Goal: Task Accomplishment & Management: Use online tool/utility

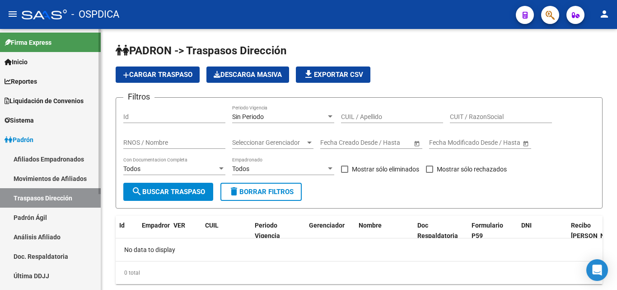
click at [43, 176] on link "Movimientos de Afiliados" at bounding box center [50, 178] width 101 height 19
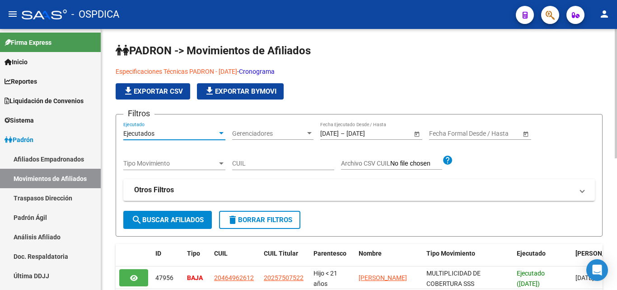
click at [220, 131] on div at bounding box center [221, 133] width 8 height 7
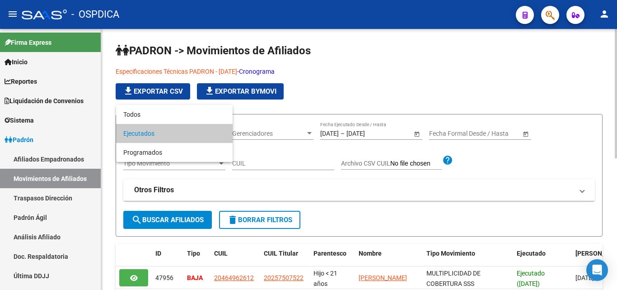
click at [202, 133] on span "Ejecutados" at bounding box center [174, 133] width 102 height 19
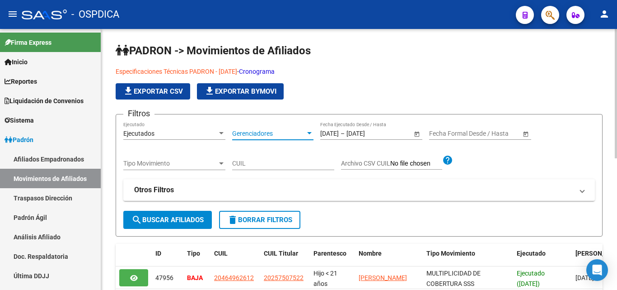
click at [308, 131] on div at bounding box center [309, 133] width 8 height 7
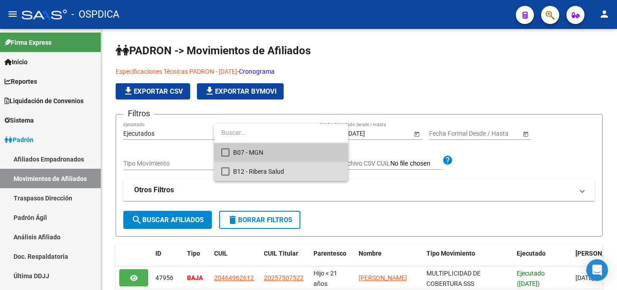
click at [278, 169] on span "B12 - Ribera Salud" at bounding box center [287, 171] width 108 height 19
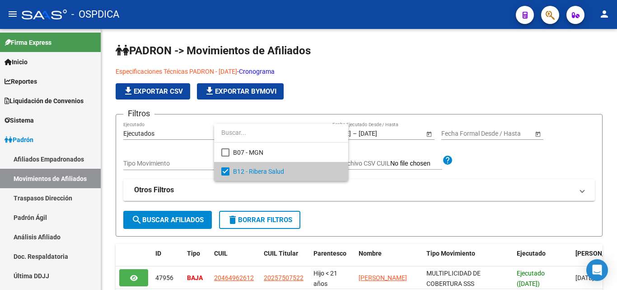
click at [508, 169] on div at bounding box center [308, 145] width 617 height 290
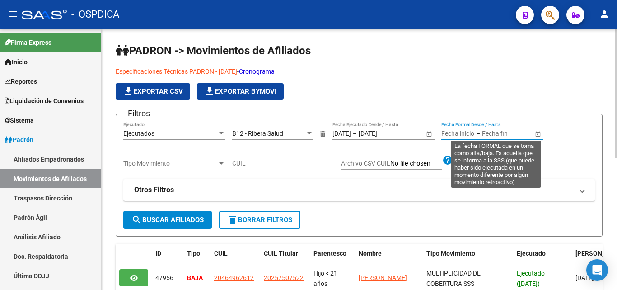
click at [483, 134] on input "text" at bounding box center [504, 134] width 44 height 8
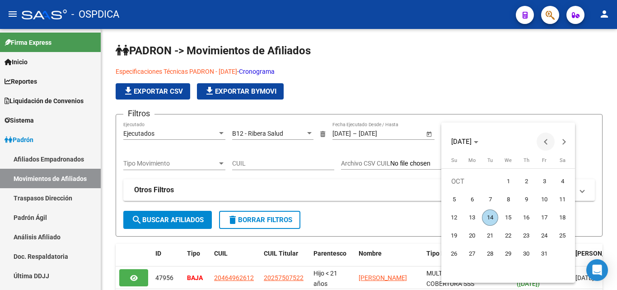
click at [540, 139] on span "Previous month" at bounding box center [546, 141] width 18 height 18
click at [489, 214] on span "9" at bounding box center [490, 217] width 16 height 16
type input "[DATE]"
click at [571, 142] on span "Next month" at bounding box center [564, 141] width 18 height 18
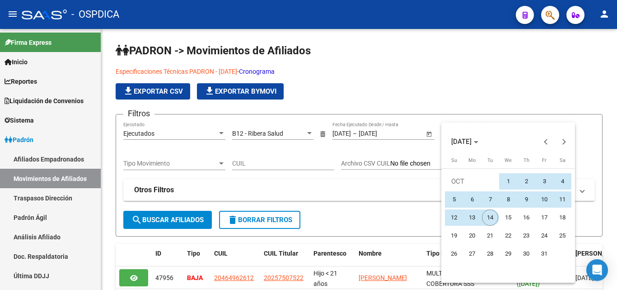
click at [492, 217] on span "14" at bounding box center [490, 217] width 16 height 16
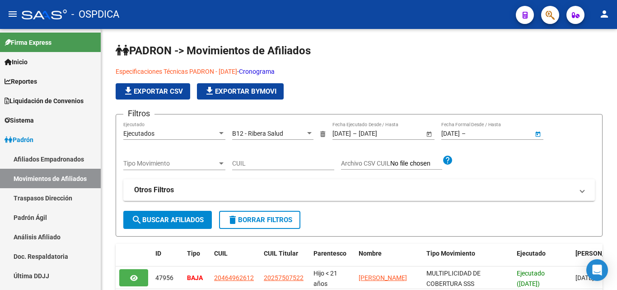
type input "[DATE]"
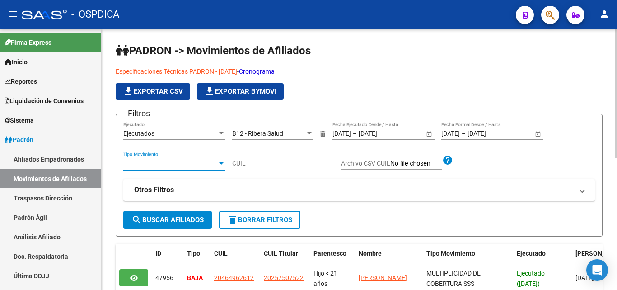
click at [221, 164] on div at bounding box center [221, 163] width 5 height 2
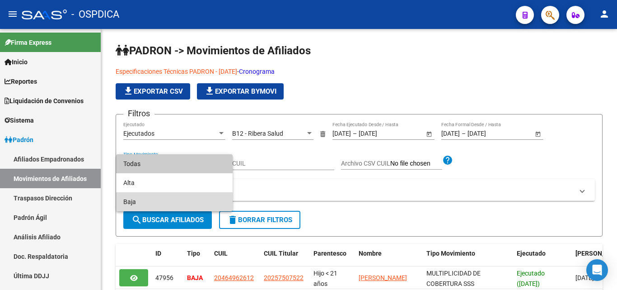
click at [166, 196] on span "Baja" at bounding box center [174, 201] width 102 height 19
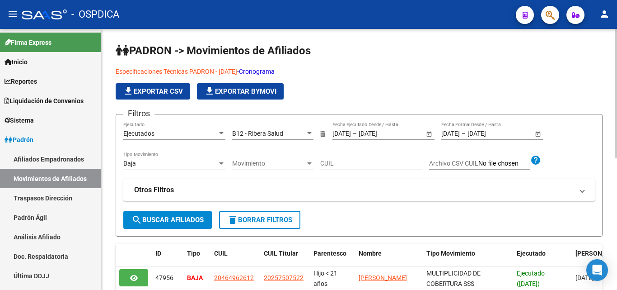
click at [305, 159] on div "Movimiento Movimiento" at bounding box center [272, 161] width 81 height 18
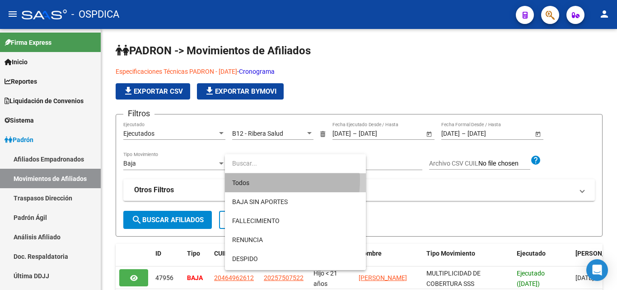
click at [262, 180] on span "Todos" at bounding box center [295, 182] width 127 height 19
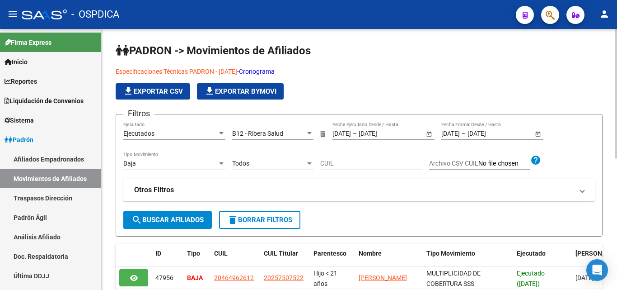
click at [584, 188] on span at bounding box center [583, 190] width 4 height 10
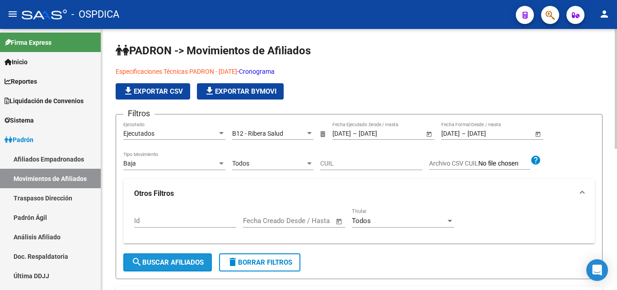
click at [165, 258] on span "search Buscar Afiliados" at bounding box center [167, 262] width 72 height 8
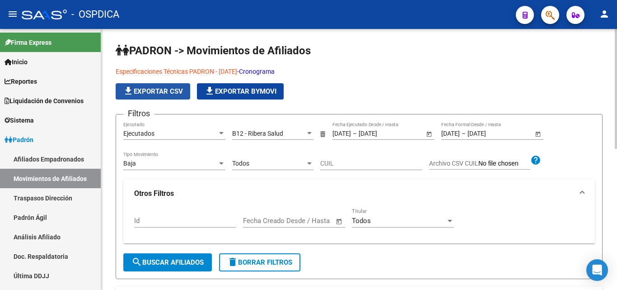
click at [174, 89] on span "file_download Exportar CSV" at bounding box center [153, 91] width 60 height 8
